Goal: Task Accomplishment & Management: Complete application form

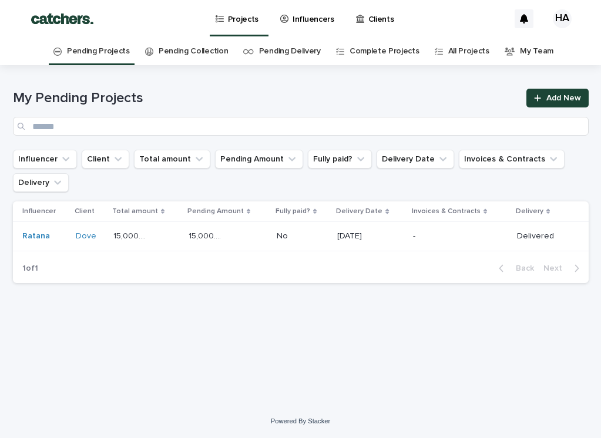
click at [556, 108] on div "My Pending Projects Add New" at bounding box center [301, 112] width 576 height 47
click at [556, 95] on span "Add New" at bounding box center [563, 98] width 35 height 8
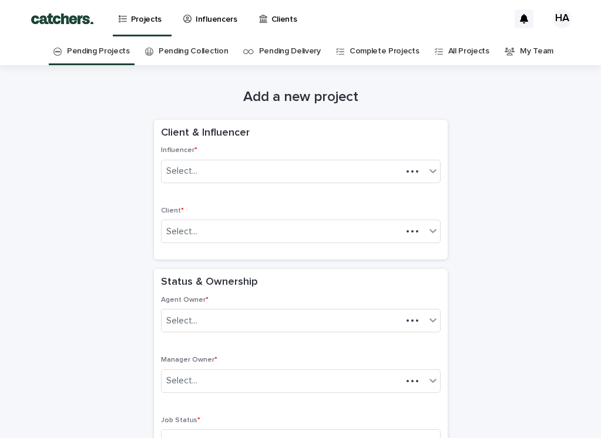
scroll to position [38, 0]
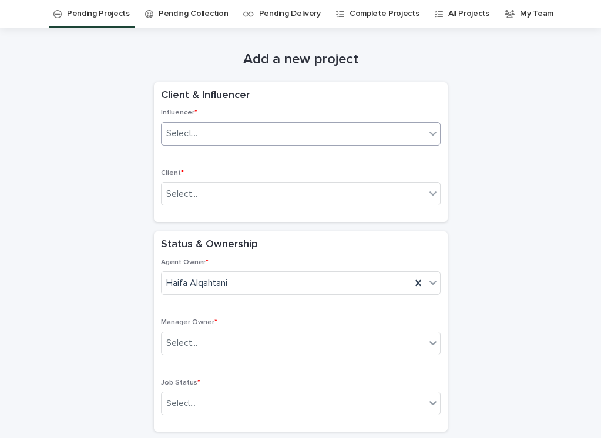
click at [289, 142] on div "Select..." at bounding box center [294, 133] width 264 height 19
type input "*"
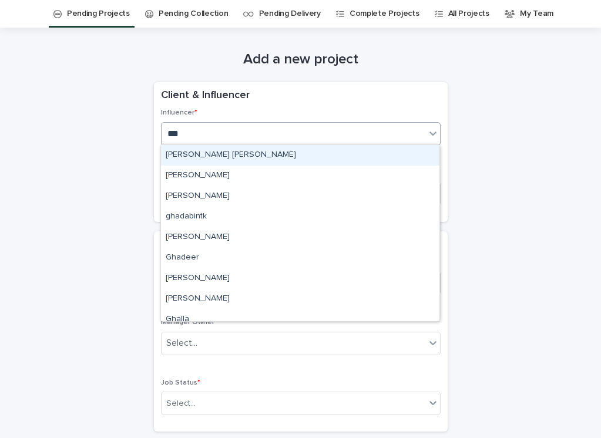
type input "****"
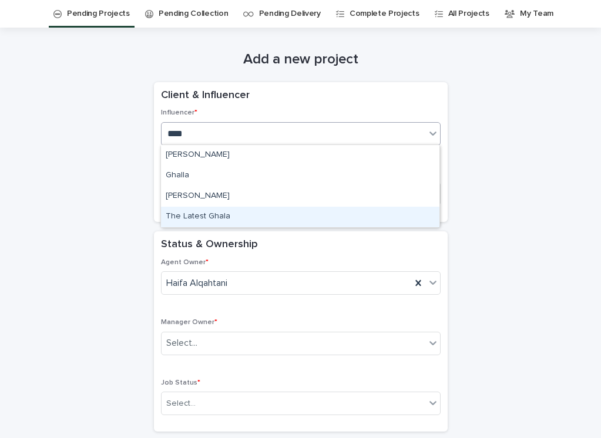
click at [204, 209] on div "The Latest Ghala" at bounding box center [300, 217] width 279 height 21
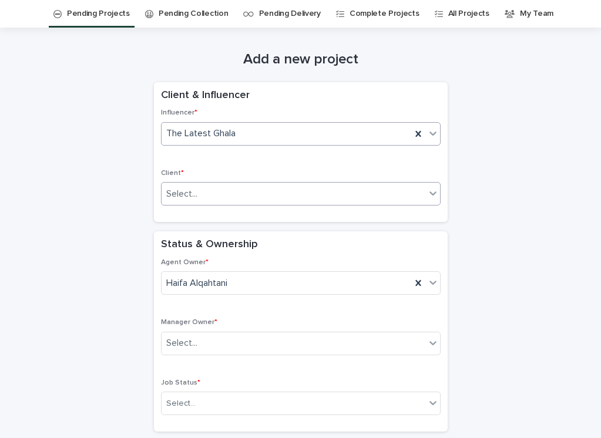
click at [209, 199] on div "Select..." at bounding box center [294, 194] width 264 height 19
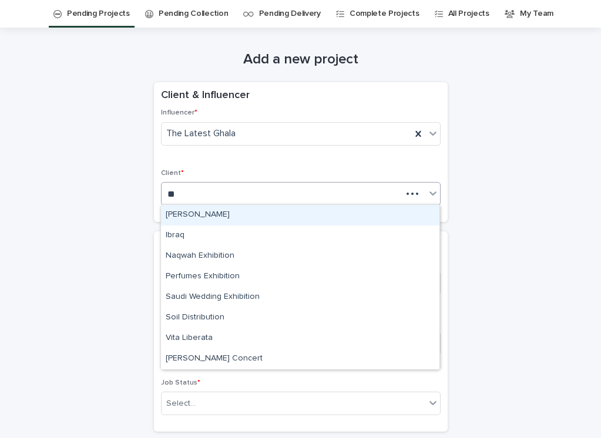
type input "***"
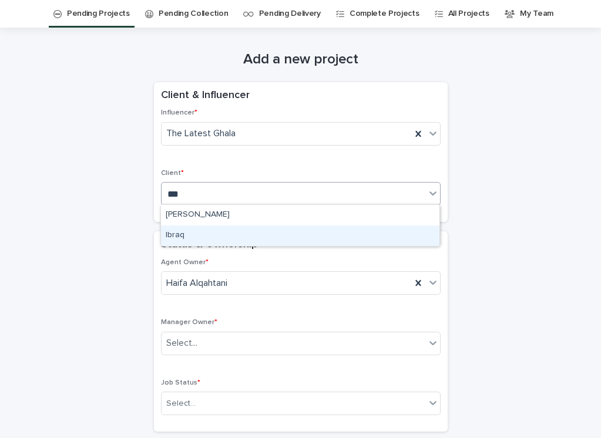
click at [203, 240] on div "Ibraq" at bounding box center [300, 236] width 279 height 21
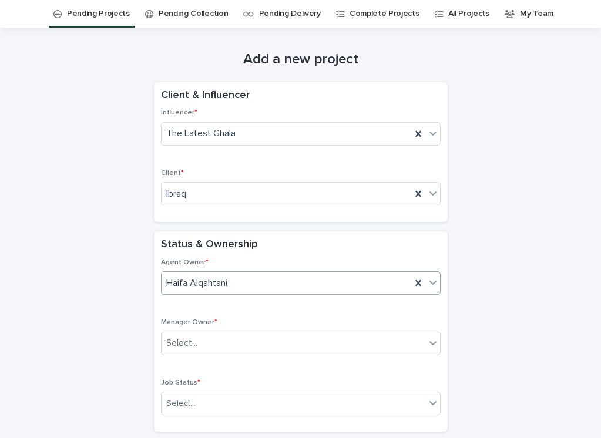
click at [182, 279] on span "Haifa Alqahtani" at bounding box center [196, 283] width 61 height 12
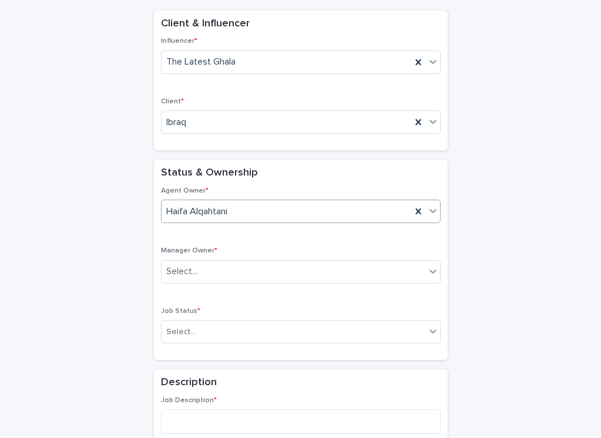
scroll to position [120, 0]
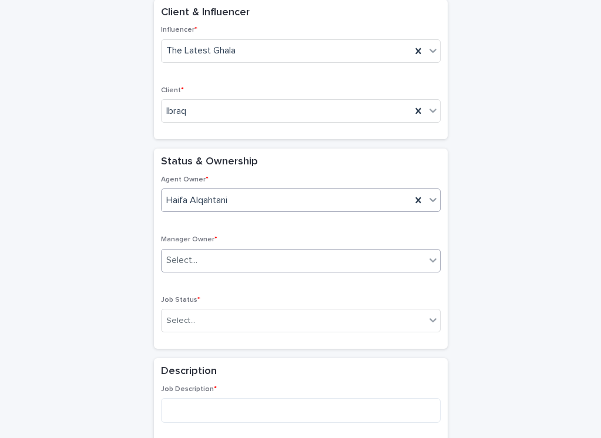
click at [185, 262] on div "Select..." at bounding box center [181, 260] width 31 height 12
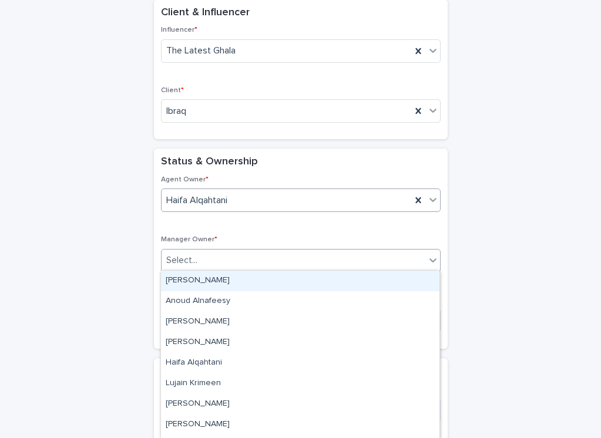
type input "*"
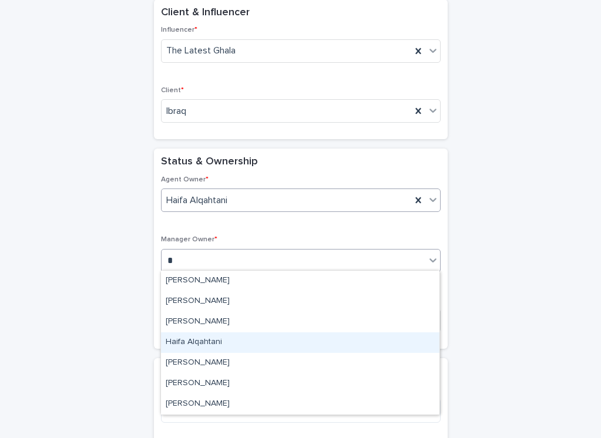
click at [199, 350] on div "Haifa Alqahtani" at bounding box center [300, 343] width 279 height 21
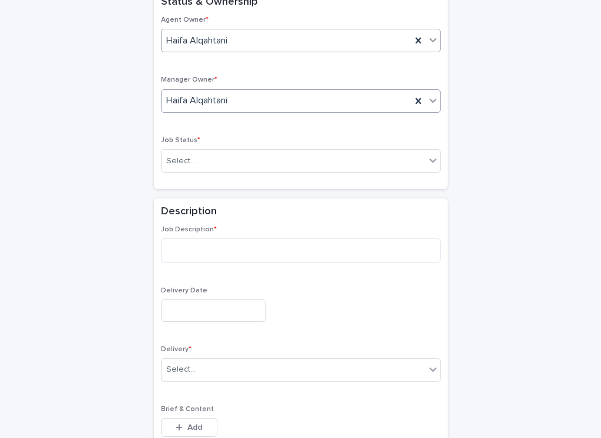
scroll to position [286, 0]
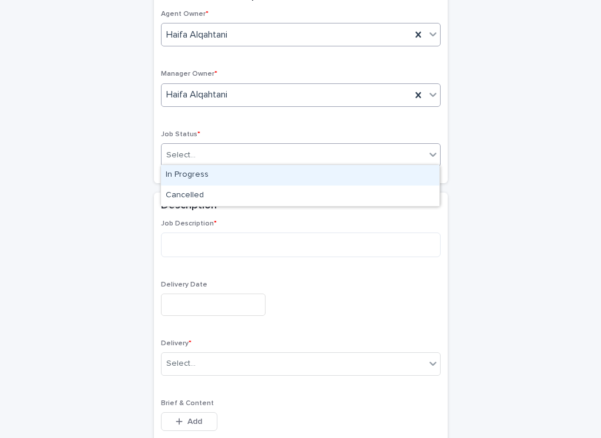
click at [209, 153] on div "Select..." at bounding box center [294, 155] width 264 height 19
click at [207, 172] on div "In Progress" at bounding box center [300, 175] width 279 height 21
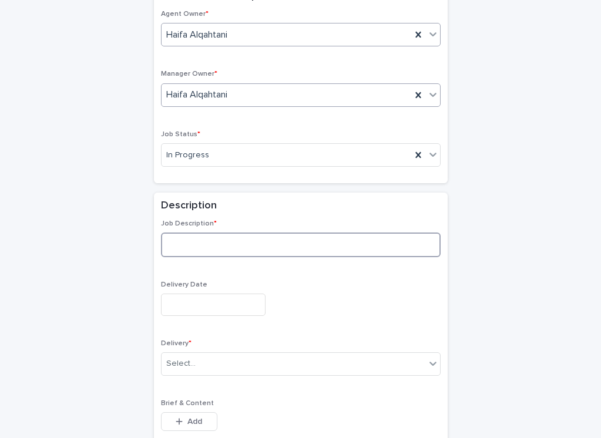
click at [199, 235] on textarea at bounding box center [301, 245] width 280 height 25
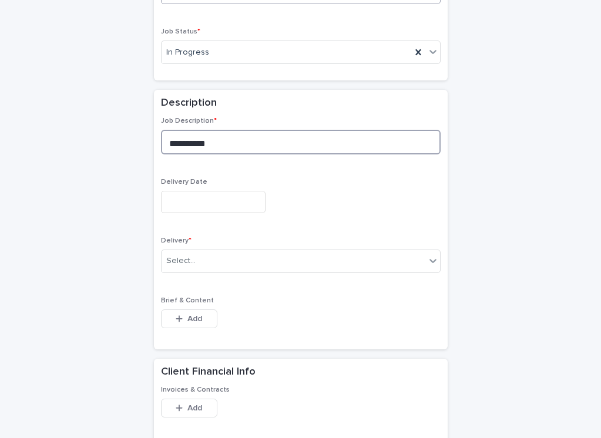
scroll to position [398, 0]
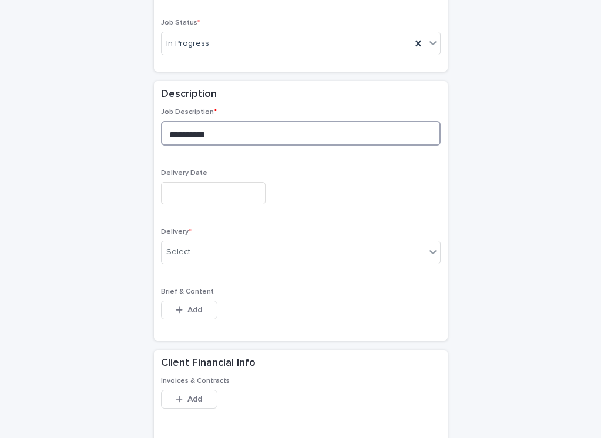
type textarea "**********"
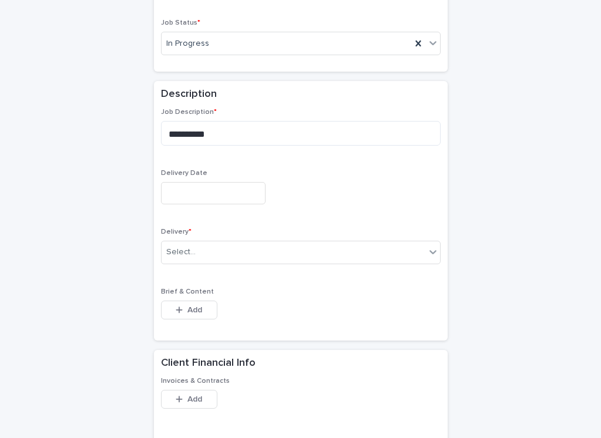
click at [207, 187] on input "text" at bounding box center [213, 193] width 105 height 22
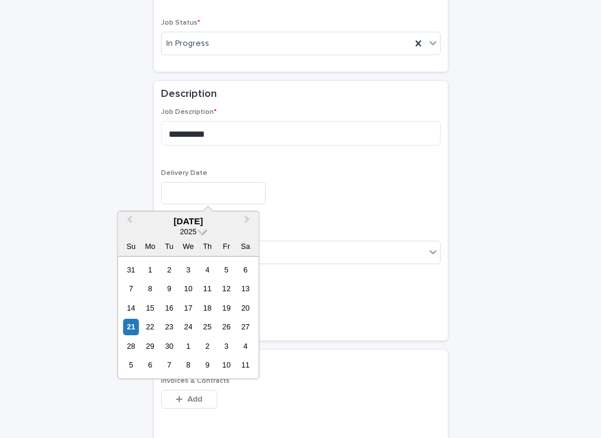
click at [203, 233] on span at bounding box center [202, 231] width 10 height 10
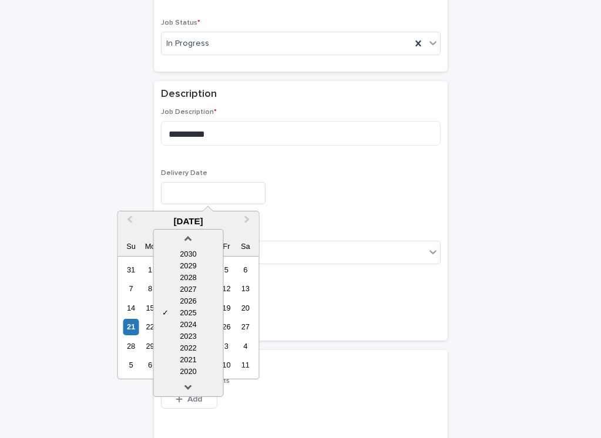
click at [203, 233] on div at bounding box center [187, 239] width 69 height 19
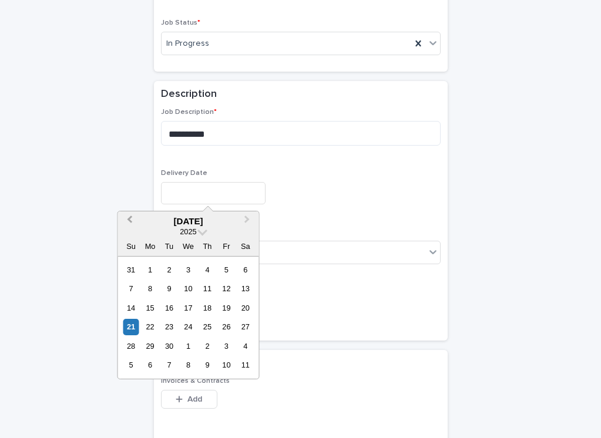
click at [136, 222] on button "Previous Month" at bounding box center [128, 222] width 19 height 19
click at [136, 288] on div "3" at bounding box center [131, 289] width 16 height 16
type input "**********"
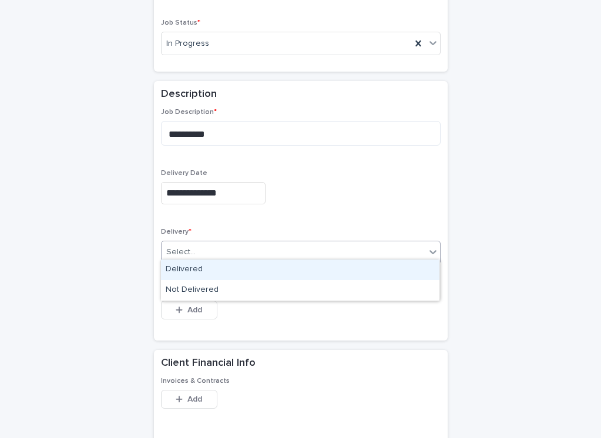
click at [224, 243] on div "Select..." at bounding box center [294, 252] width 264 height 19
click at [214, 276] on div "Delivered" at bounding box center [300, 270] width 279 height 21
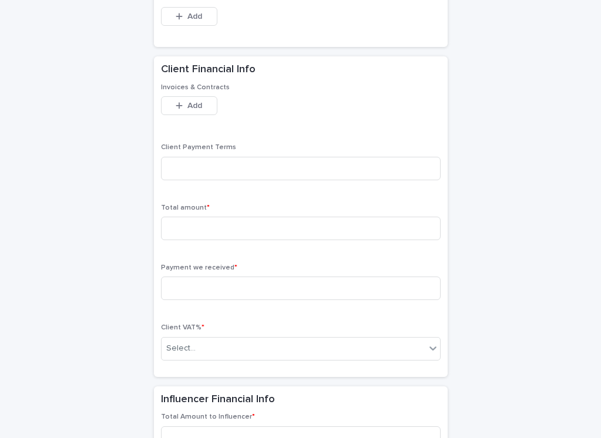
scroll to position [728, 0]
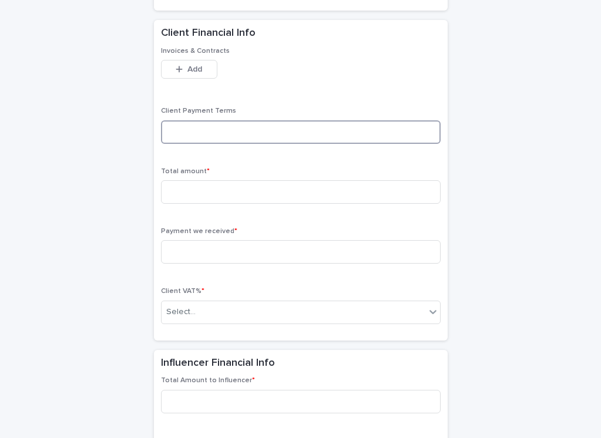
click at [245, 125] on input at bounding box center [301, 132] width 280 height 24
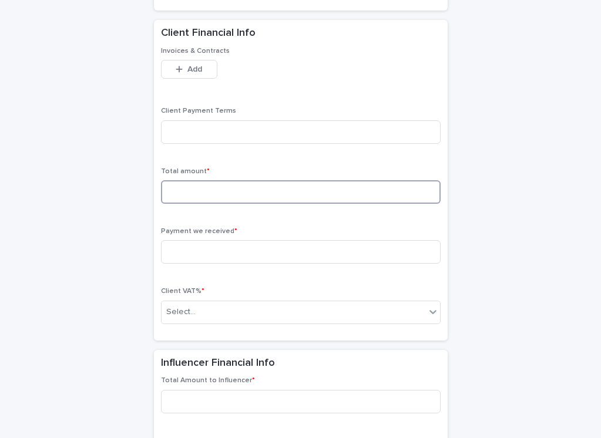
click at [209, 193] on input at bounding box center [301, 192] width 280 height 24
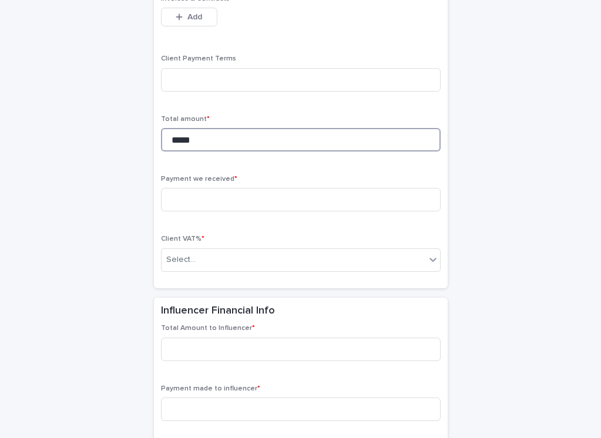
scroll to position [829, 0]
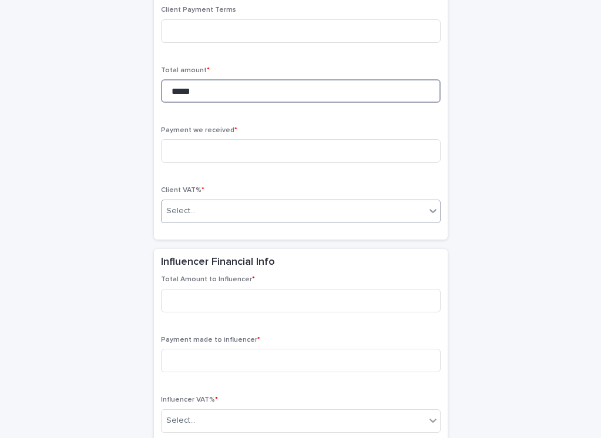
type input "*****"
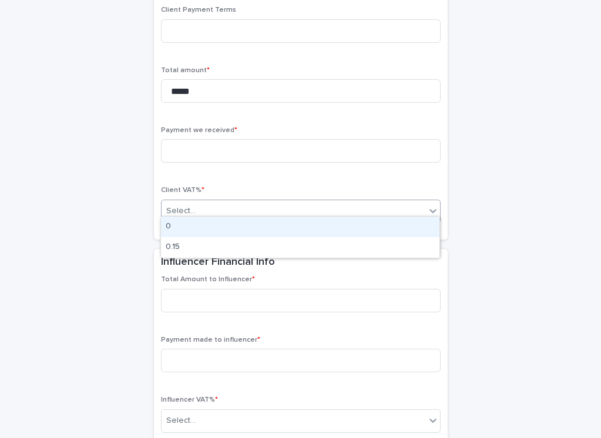
click at [256, 207] on div "Select..." at bounding box center [294, 211] width 264 height 19
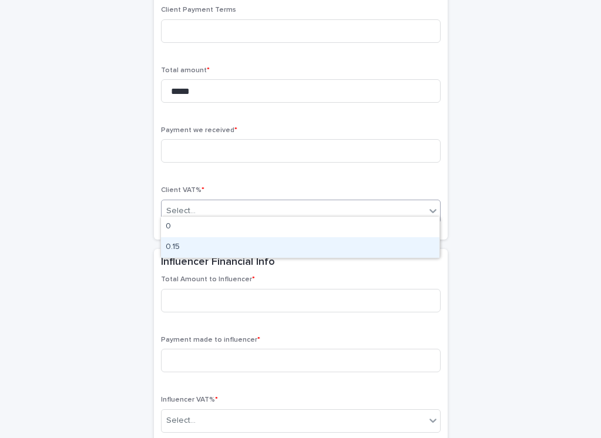
click at [236, 241] on div "0.15" at bounding box center [300, 247] width 279 height 21
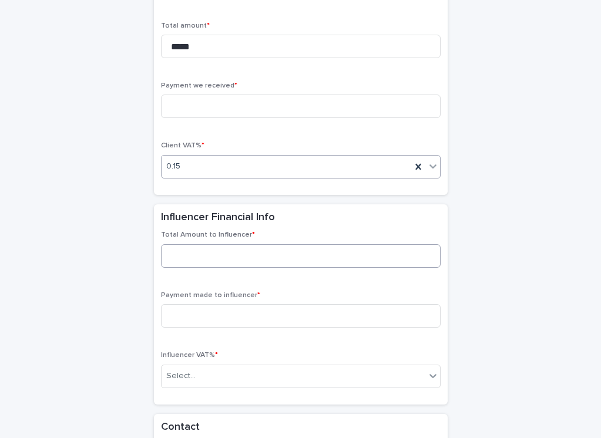
scroll to position [897, 0]
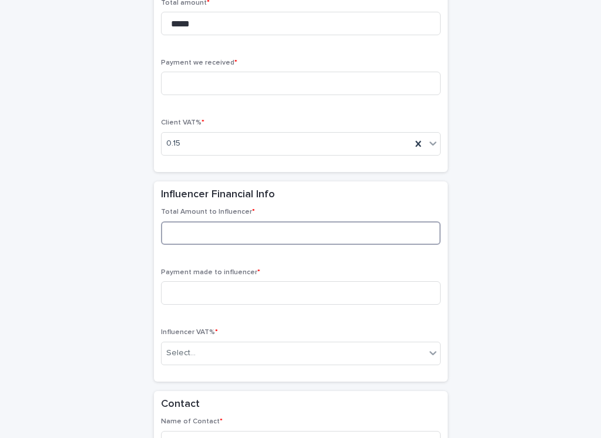
click at [265, 222] on input at bounding box center [301, 234] width 280 height 24
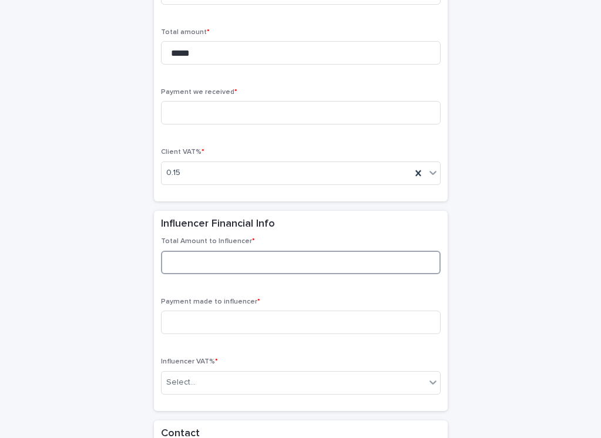
scroll to position [930, 0]
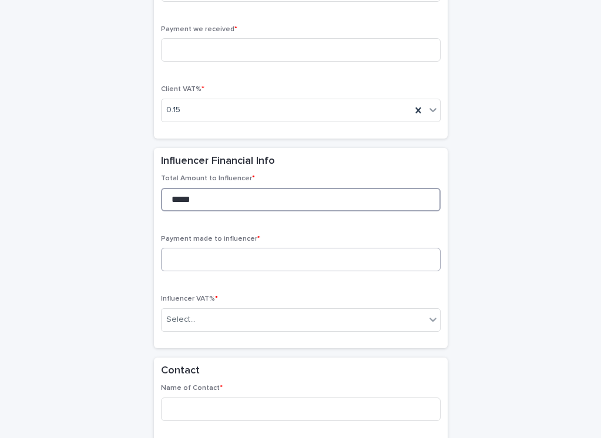
type input "*****"
click at [199, 248] on input at bounding box center [301, 260] width 280 height 24
type input "*"
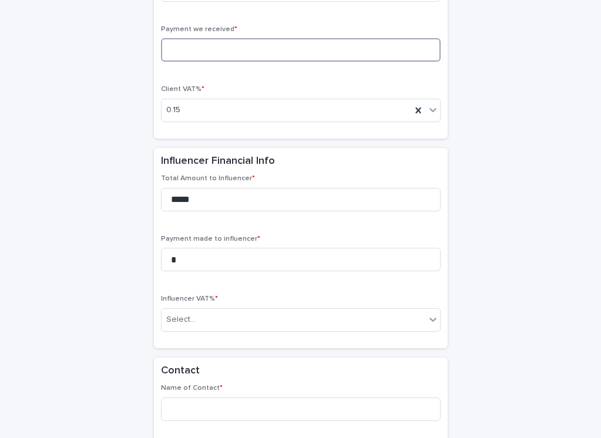
click at [187, 38] on input at bounding box center [301, 50] width 280 height 24
type input "*"
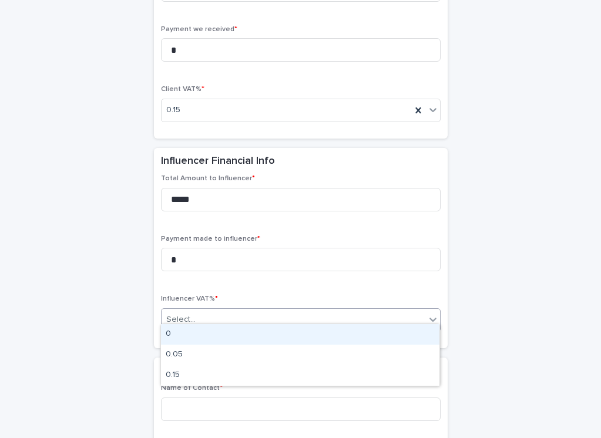
click at [195, 315] on div "Select..." at bounding box center [294, 319] width 264 height 19
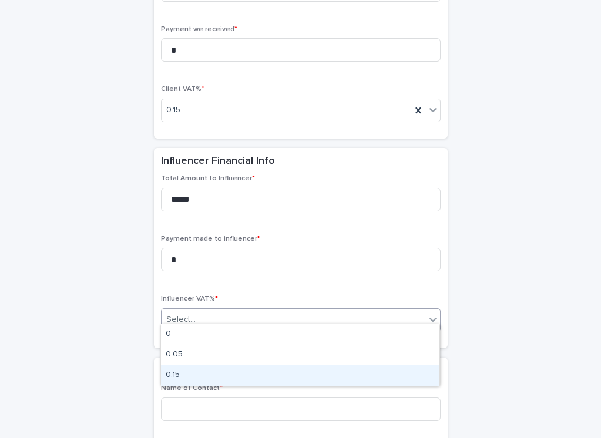
click at [190, 377] on div "0.15" at bounding box center [300, 375] width 279 height 21
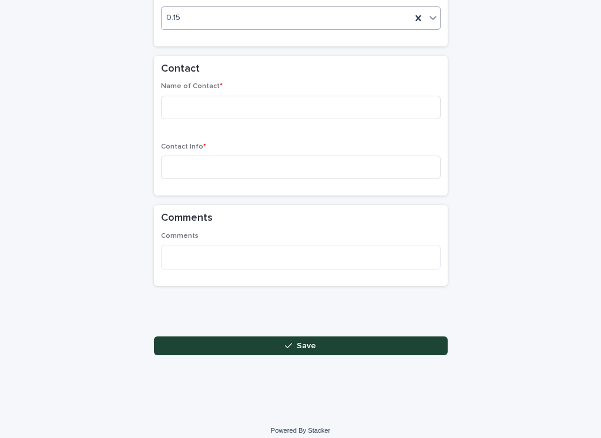
scroll to position [1232, 0]
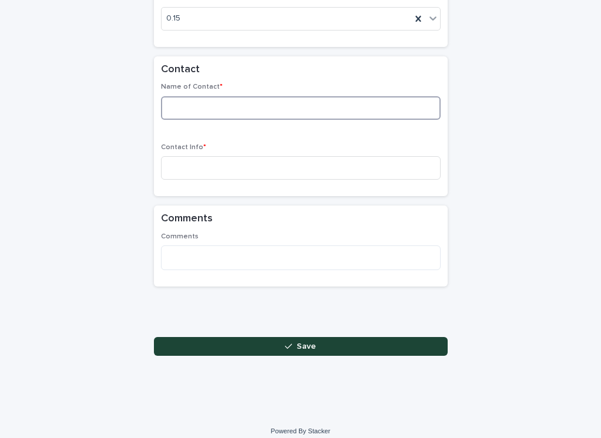
click at [257, 102] on input at bounding box center [301, 108] width 280 height 24
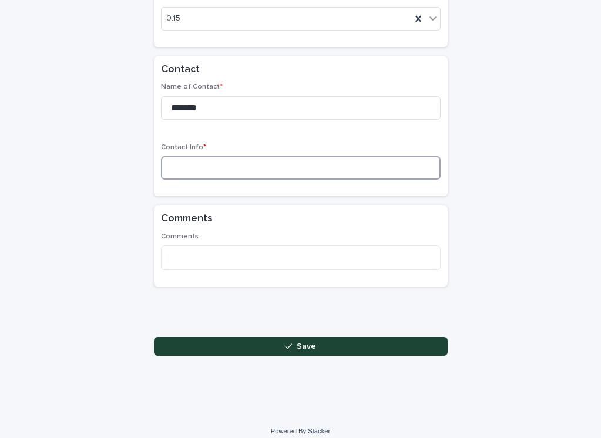
drag, startPoint x: 257, startPoint y: 102, endPoint x: 243, endPoint y: 164, distance: 63.9
click at [243, 164] on input at bounding box center [301, 168] width 280 height 24
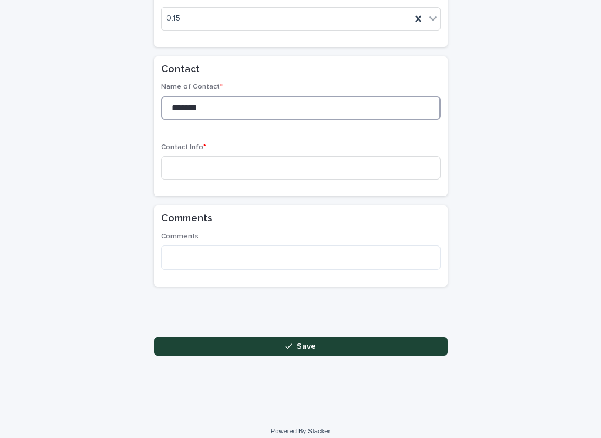
click at [177, 99] on input "*******" at bounding box center [301, 108] width 280 height 24
type input "*******"
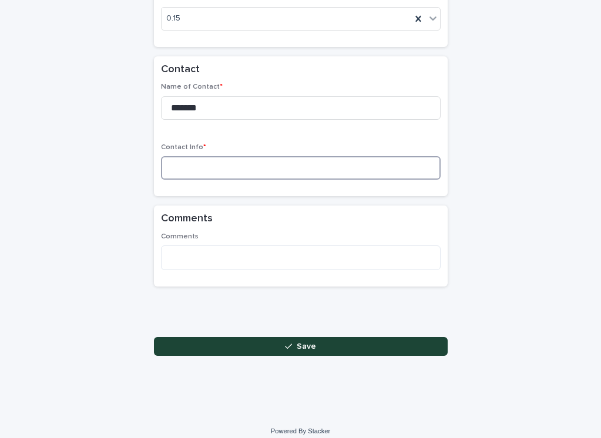
click at [219, 165] on input at bounding box center [301, 168] width 280 height 24
type input "*"
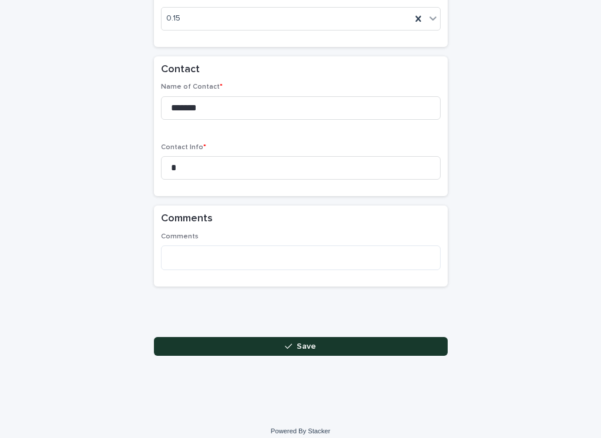
click at [224, 342] on button "Save" at bounding box center [301, 346] width 294 height 19
